Goal: Navigation & Orientation: Find specific page/section

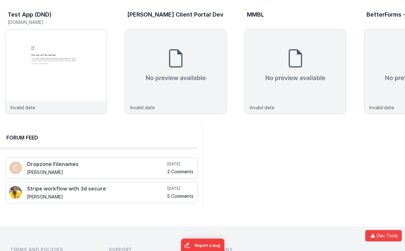
click at [110, 127] on div "Forum Feed Dropzone Filenames Gareth 4 years ago 2 Comments Stripe workflow wit…" at bounding box center [101, 166] width 203 height 83
click at [199, 13] on div "[PERSON_NAME] Client Portal Dev" at bounding box center [176, 15] width 99 height 8
click at [113, 9] on div "Test App (DND) [DOMAIN_NAME] Invalid date [PERSON_NAME] Client Portal Dev Inval…" at bounding box center [202, 62] width 405 height 125
click at [259, 170] on div at bounding box center [304, 166] width 203 height 83
click at [263, 173] on div at bounding box center [304, 166] width 203 height 83
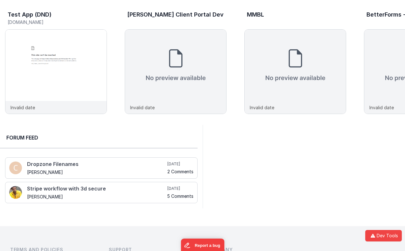
click at [290, 172] on div at bounding box center [304, 166] width 203 height 83
click at [311, 169] on div at bounding box center [304, 166] width 203 height 83
